Goal: Task Accomplishment & Management: Manage account settings

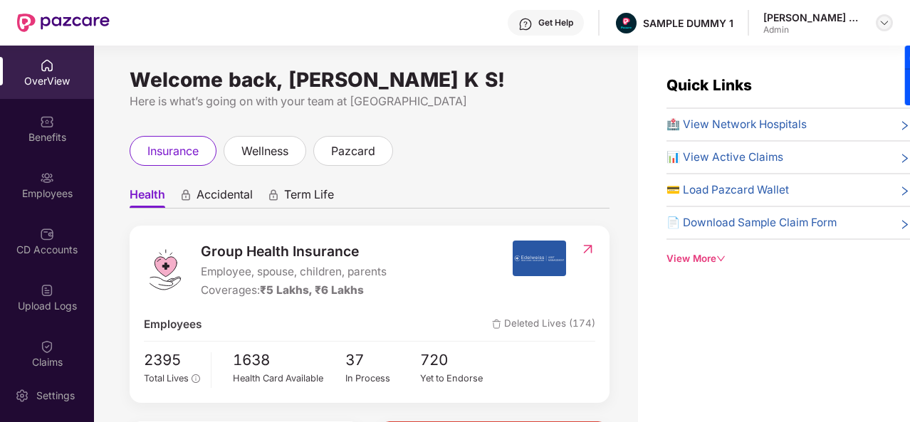
click at [885, 25] on img at bounding box center [884, 22] width 11 height 11
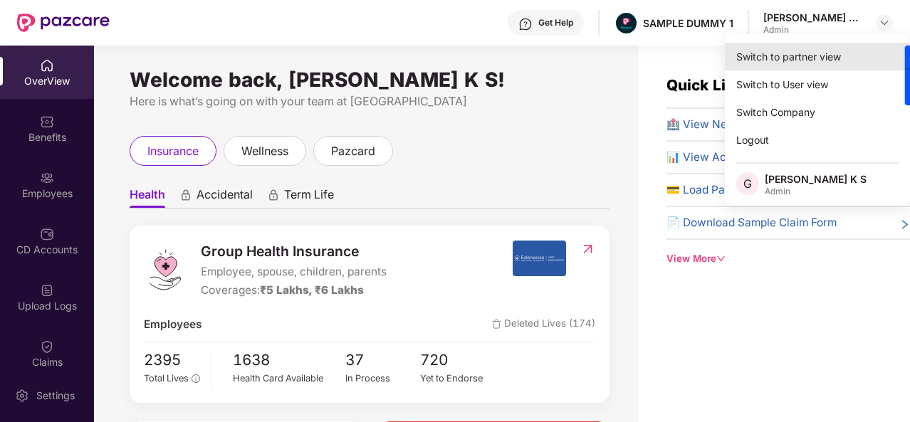
click at [839, 51] on div "Switch to partner view" at bounding box center [817, 57] width 185 height 28
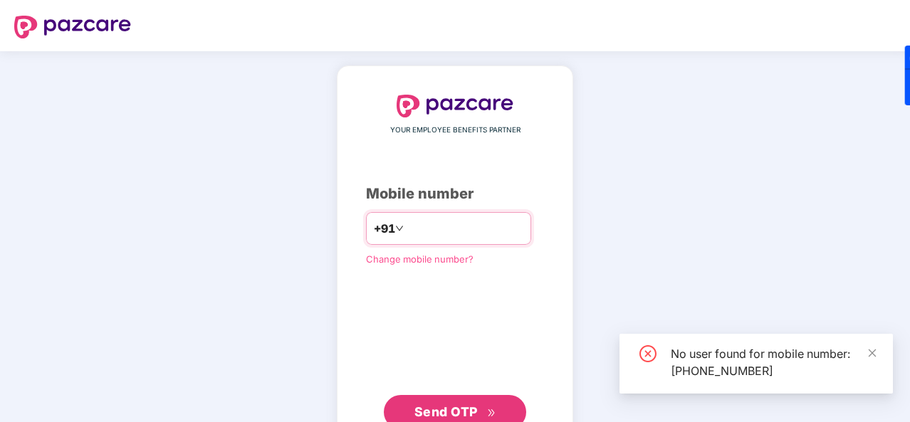
click at [471, 230] on input "**********" at bounding box center [465, 228] width 117 height 23
type input "**********"
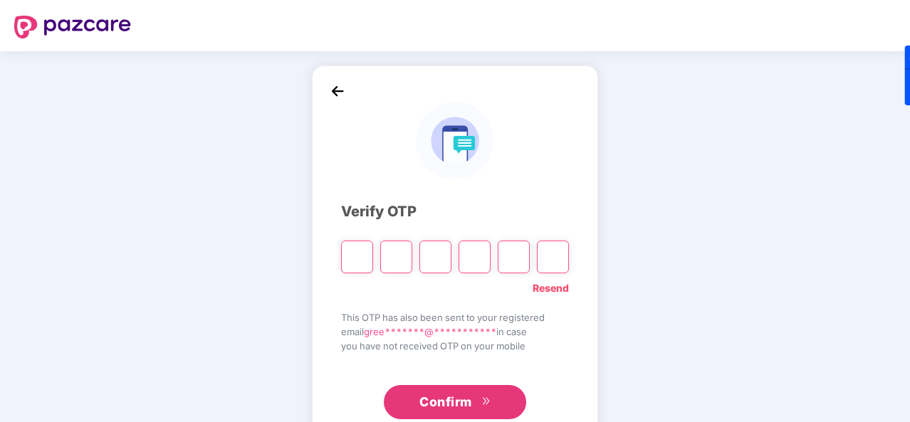
type input "*"
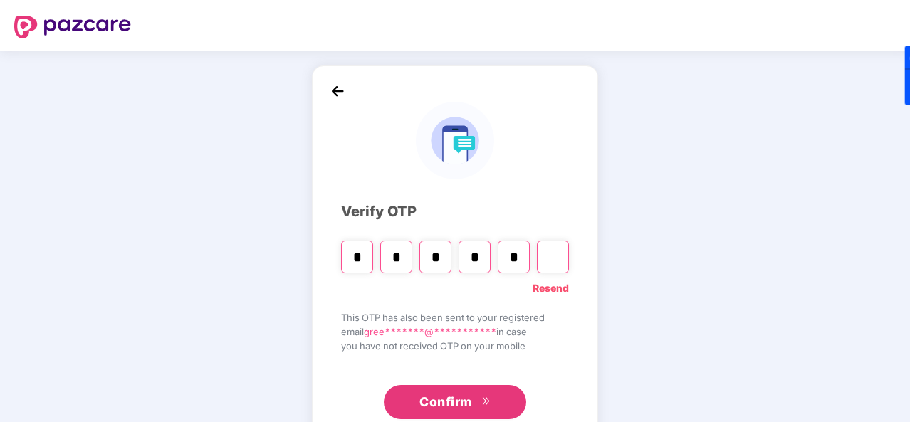
type input "*"
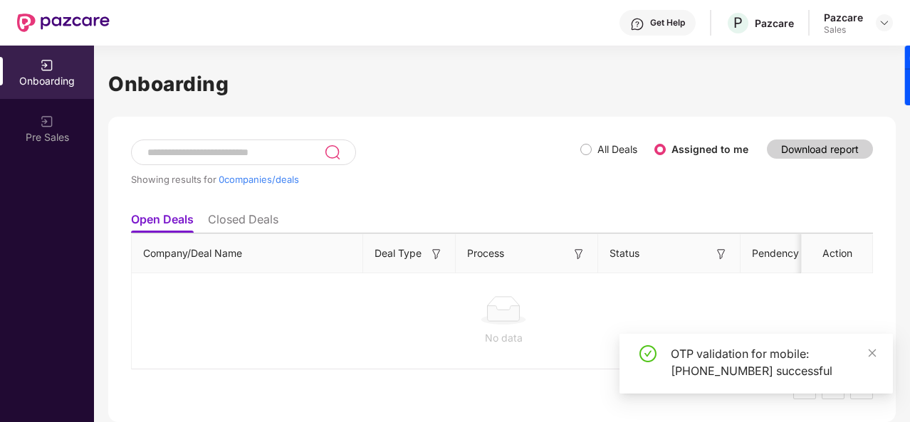
click at [261, 222] on li "Closed Deals" at bounding box center [243, 222] width 70 height 21
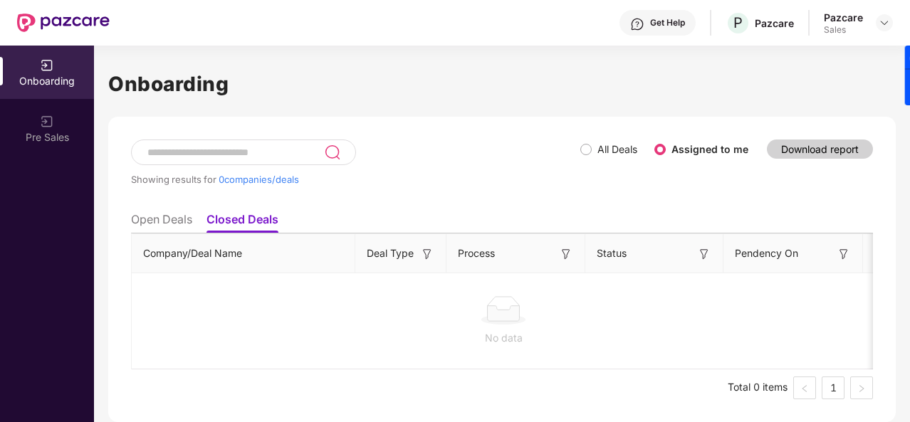
click at [183, 226] on li "Open Deals" at bounding box center [161, 222] width 61 height 21
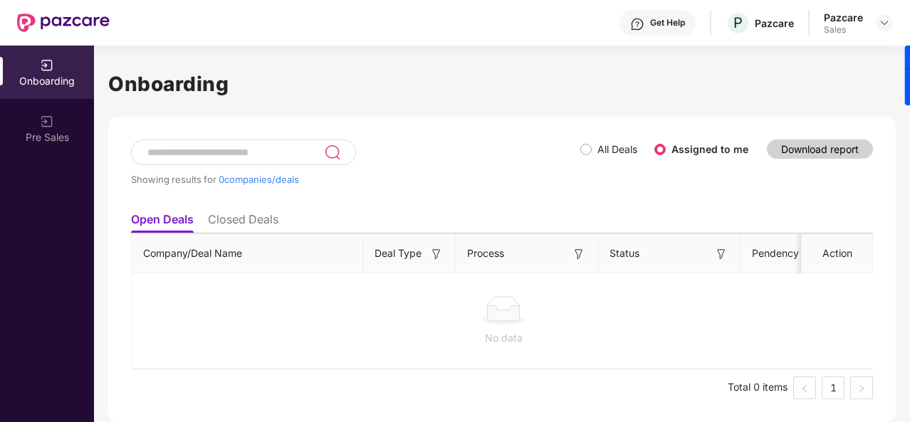
click at [256, 218] on li "Closed Deals" at bounding box center [243, 222] width 70 height 21
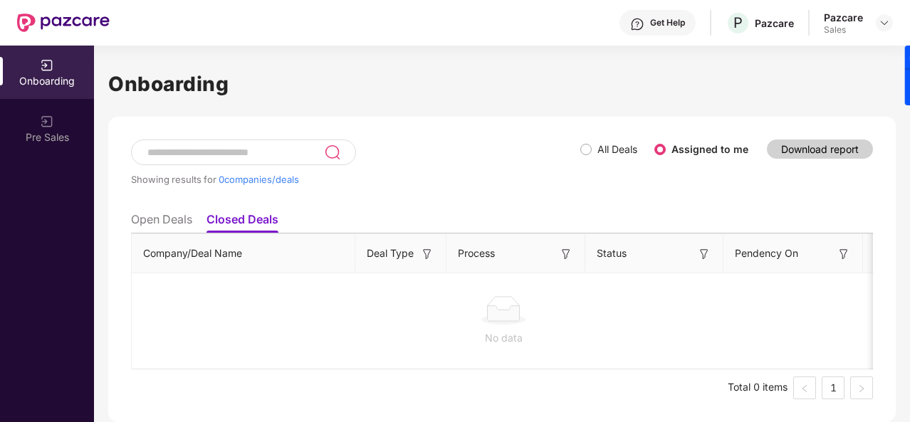
click at [594, 149] on span "All Deals" at bounding box center [617, 150] width 51 height 16
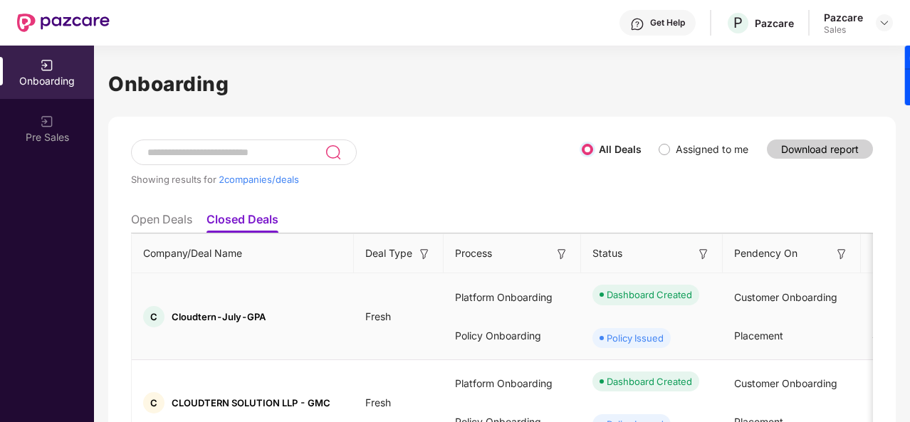
scroll to position [75, 0]
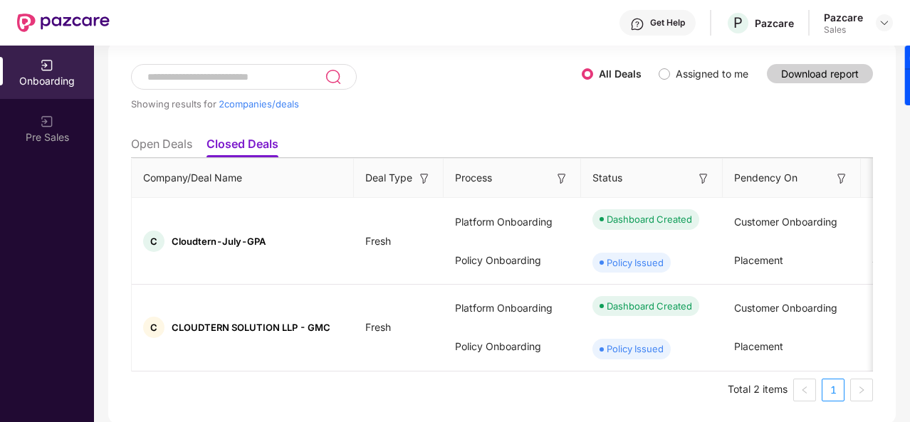
click at [179, 147] on li "Open Deals" at bounding box center [161, 147] width 61 height 21
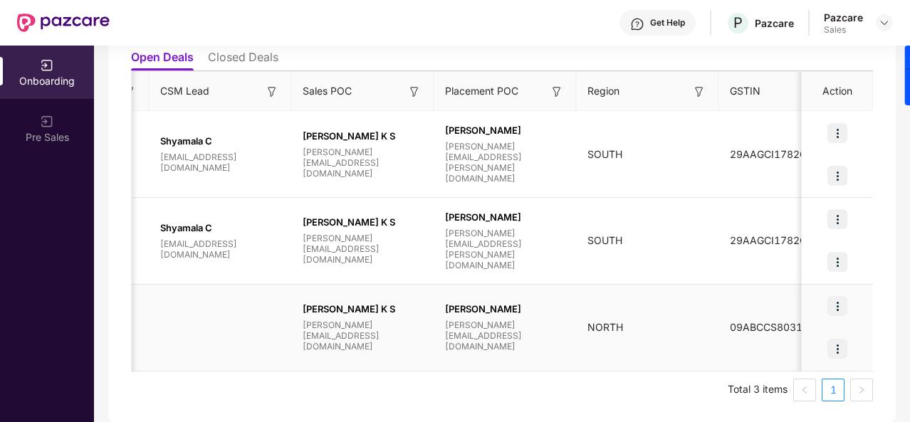
scroll to position [0, 1377]
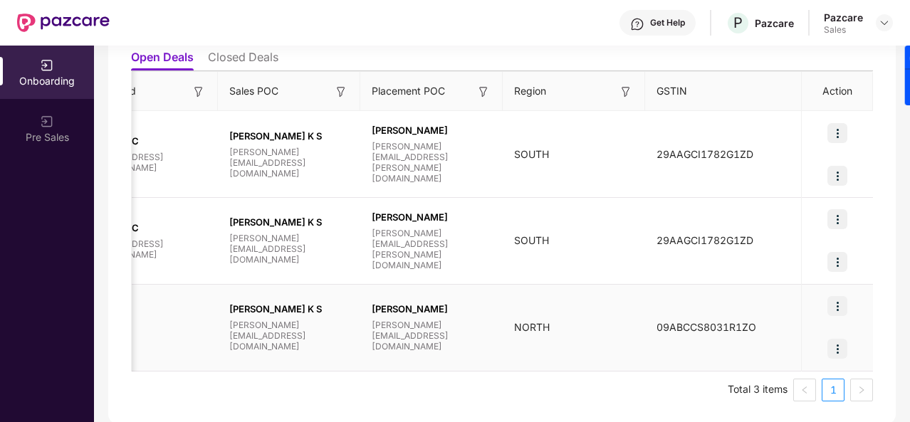
click at [843, 309] on img at bounding box center [837, 306] width 20 height 20
click at [847, 294] on div at bounding box center [837, 306] width 71 height 43
click at [835, 355] on img at bounding box center [837, 349] width 20 height 20
click at [861, 300] on div at bounding box center [837, 306] width 71 height 43
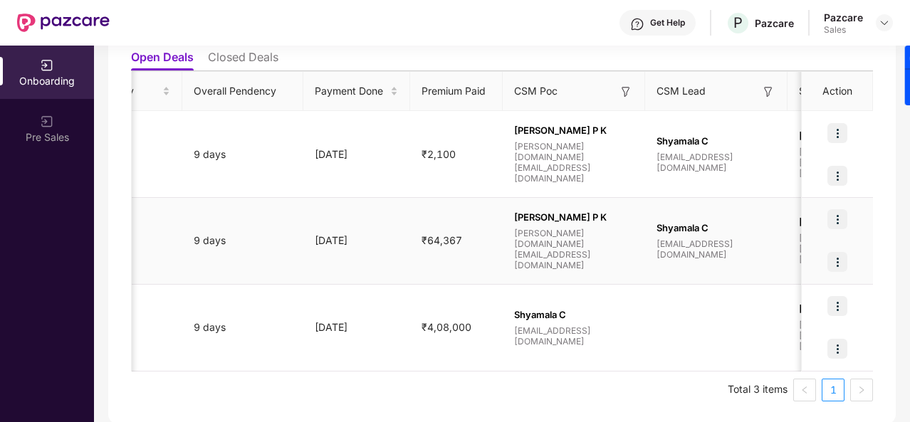
scroll to position [0, 808]
